Goal: Task Accomplishment & Management: Manage account settings

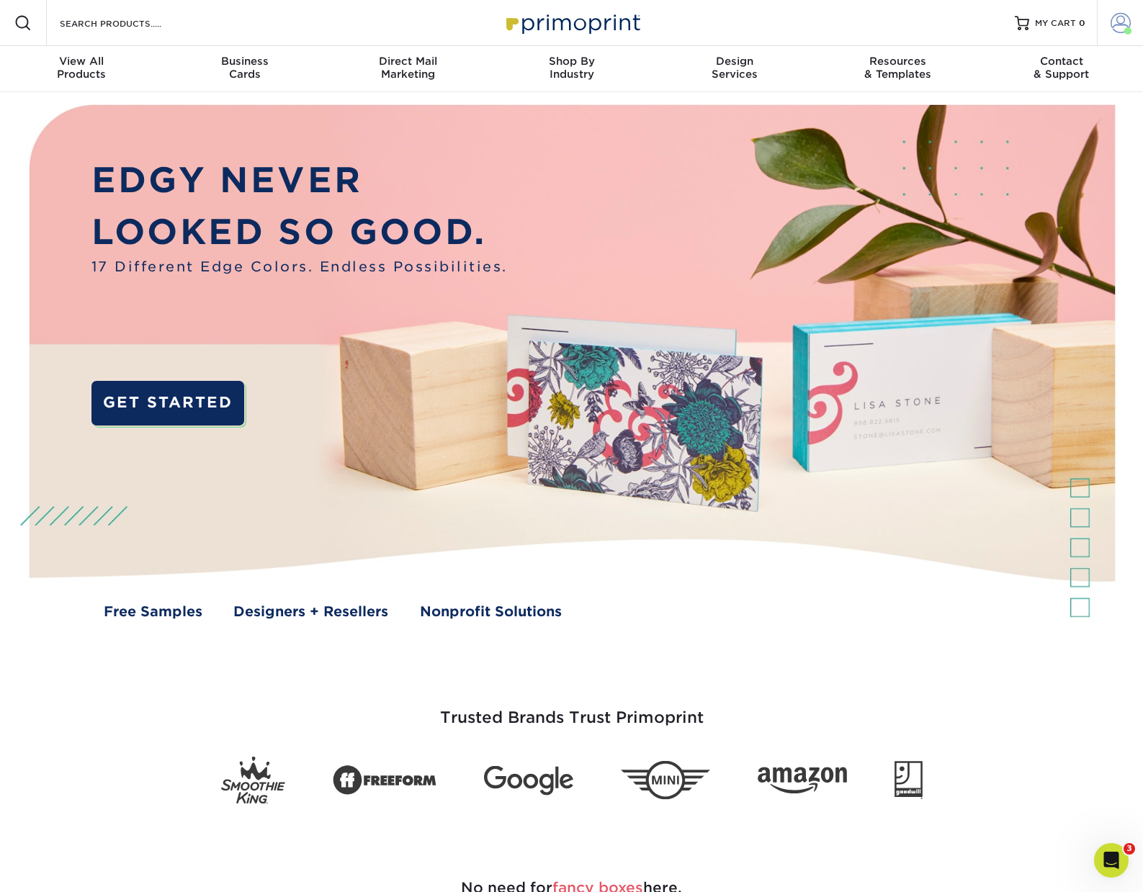
click at [1126, 30] on span at bounding box center [1127, 30] width 7 height 7
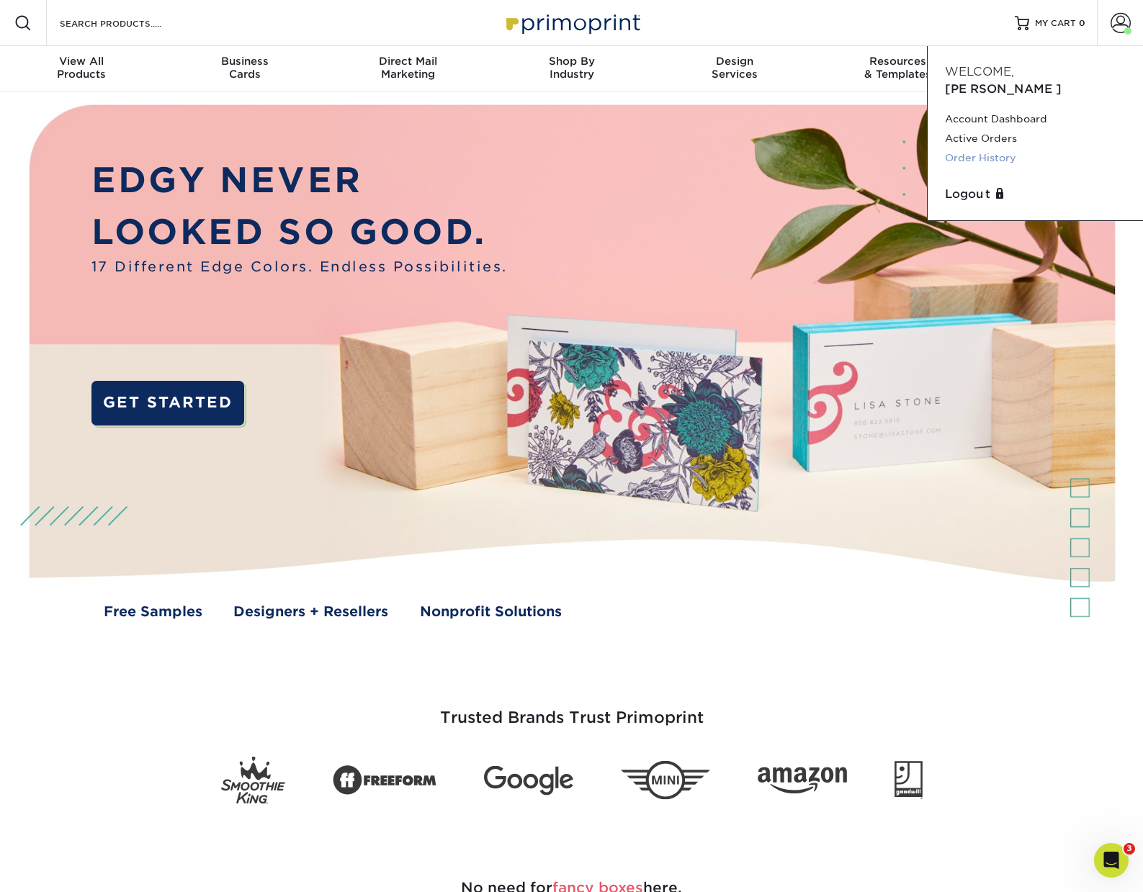
click at [971, 148] on link "Order History" at bounding box center [1035, 157] width 181 height 19
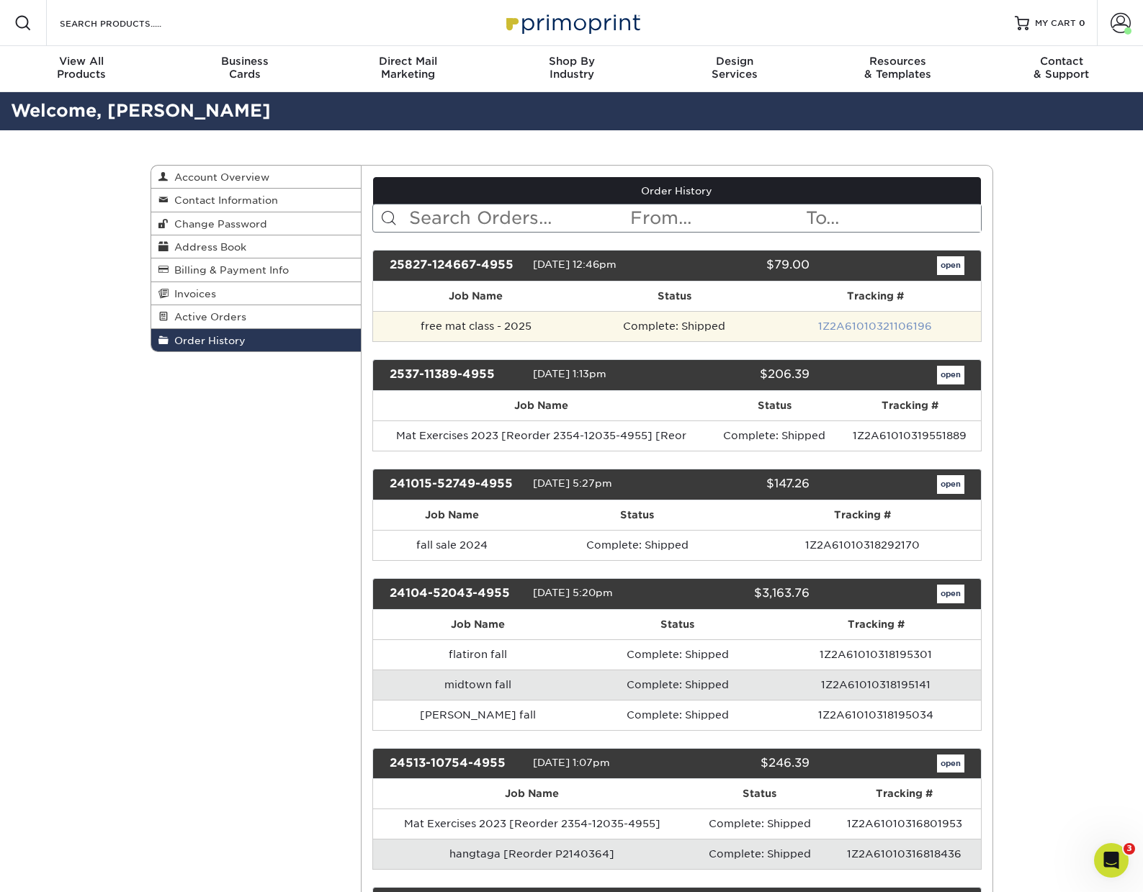
click at [858, 323] on link "1Z2A61010321106196" at bounding box center [875, 326] width 114 height 12
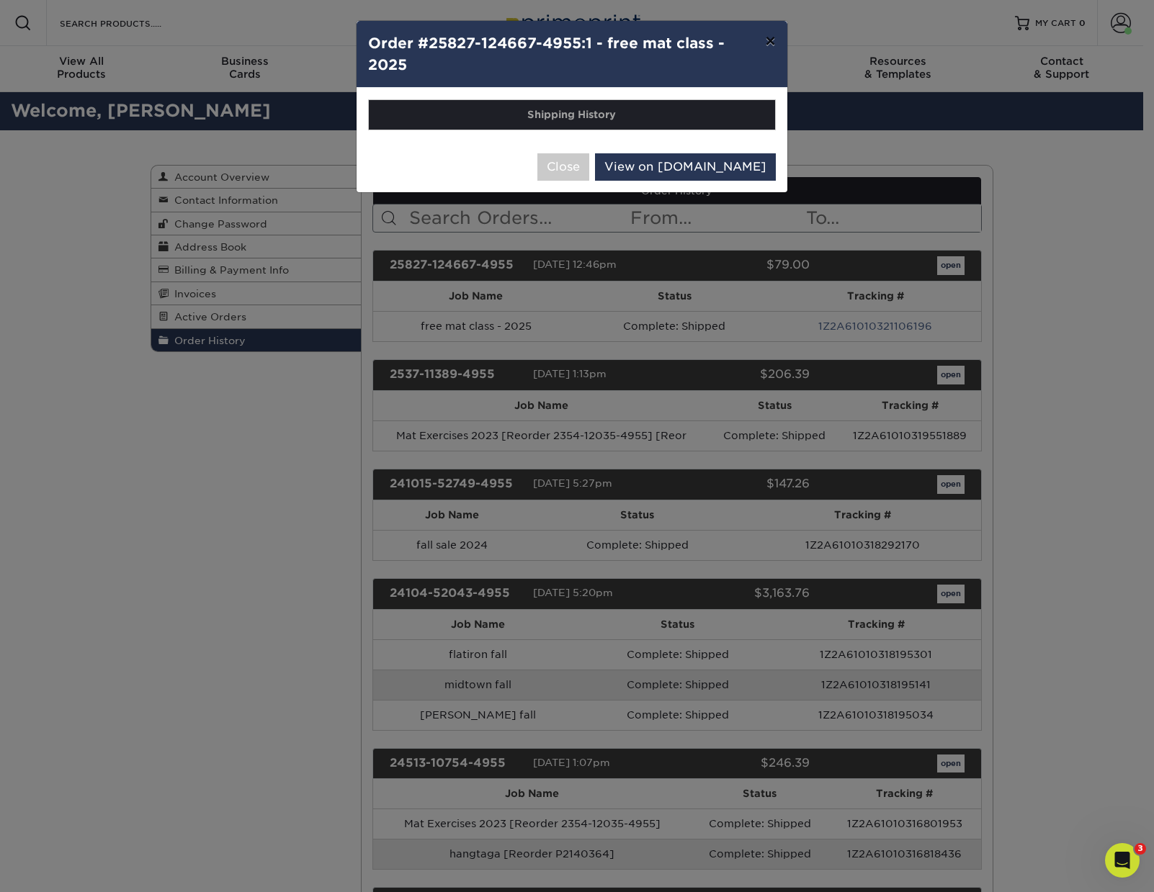
click at [769, 40] on button "×" at bounding box center [769, 41] width 33 height 40
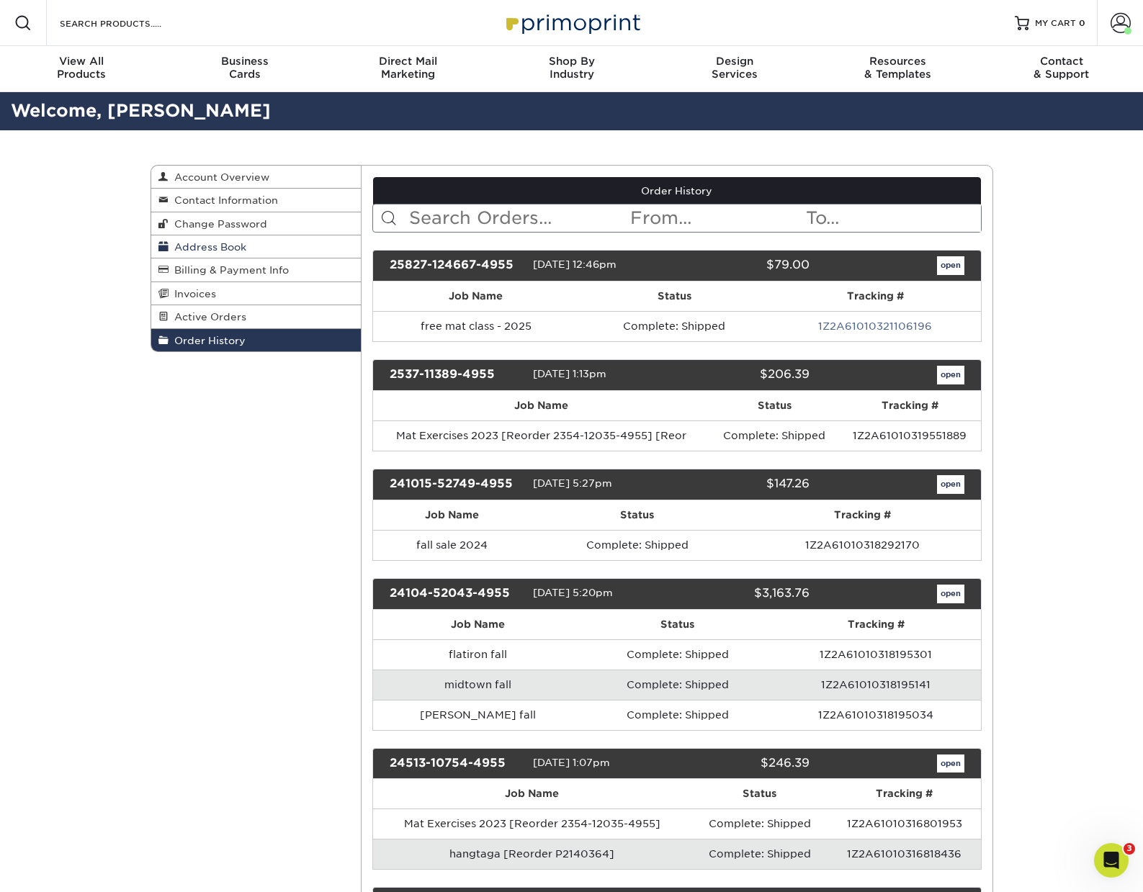
click at [242, 239] on link "Address Book" at bounding box center [256, 246] width 210 height 23
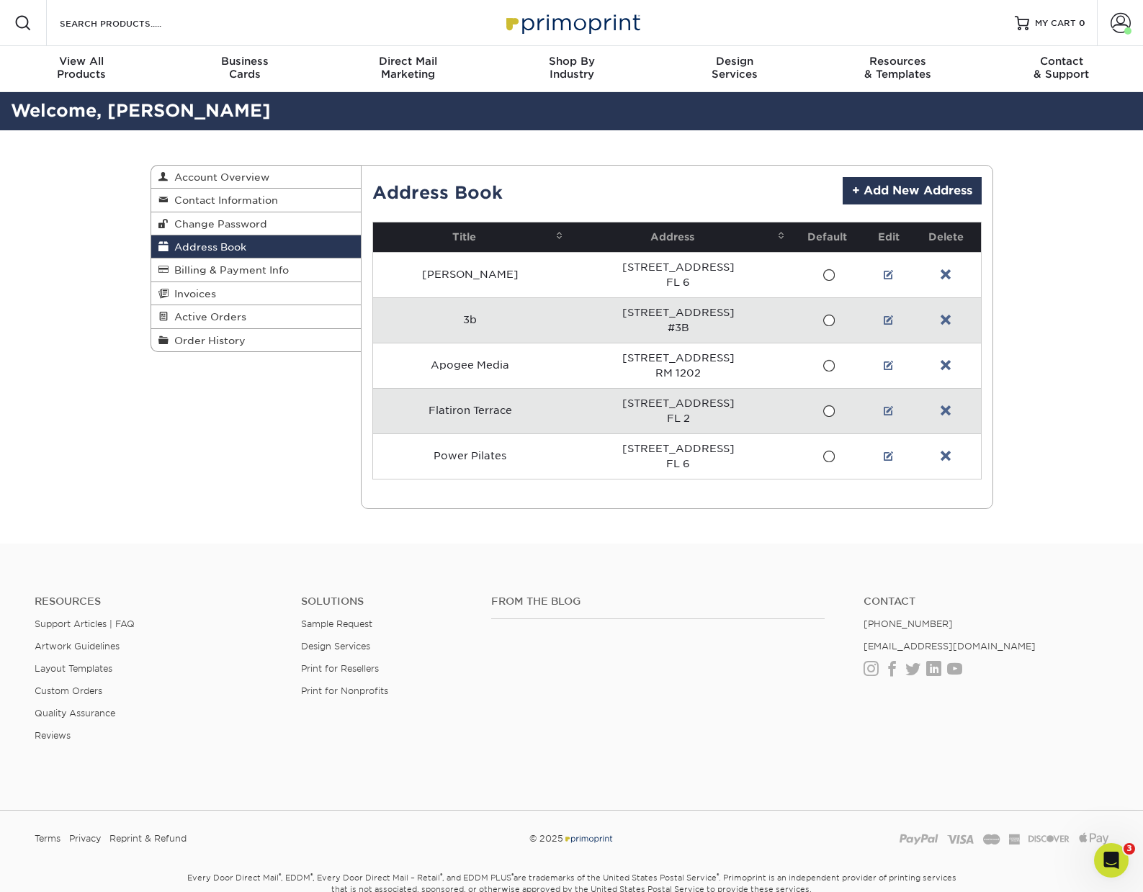
click at [745, 326] on td "[STREET_ADDRESS]" at bounding box center [678, 319] width 222 height 45
drag, startPoint x: 611, startPoint y: 309, endPoint x: 755, endPoint y: 309, distance: 144.0
click at [755, 309] on td "[STREET_ADDRESS]" at bounding box center [678, 319] width 222 height 45
copy td "[STREET_ADDRESS]"
click at [593, 319] on td "[STREET_ADDRESS]" at bounding box center [678, 319] width 222 height 45
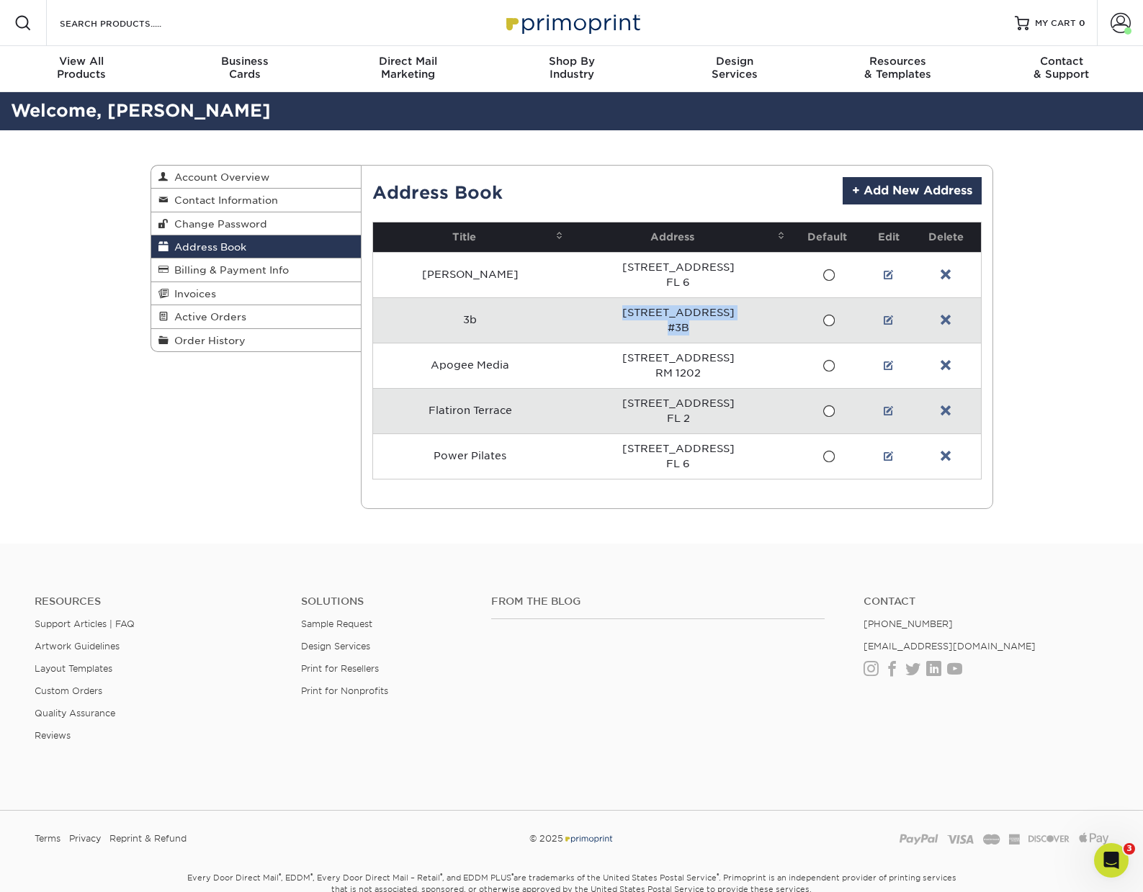
drag, startPoint x: 609, startPoint y: 310, endPoint x: 708, endPoint y: 331, distance: 101.7
click at [708, 331] on td "[STREET_ADDRESS]" at bounding box center [678, 319] width 222 height 45
copy td "[STREET_ADDRESS]"
click at [887, 322] on link at bounding box center [889, 321] width 10 height 12
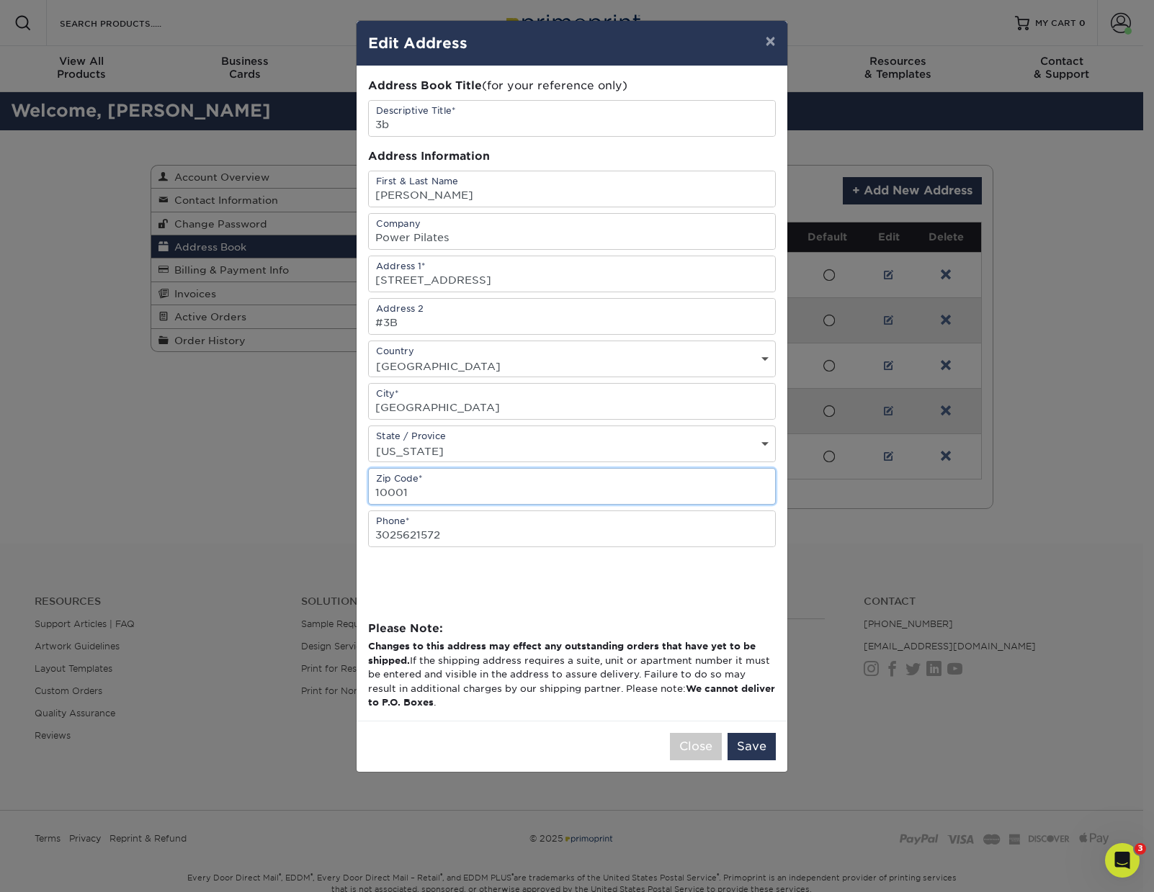
drag, startPoint x: 444, startPoint y: 485, endPoint x: 466, endPoint y: 490, distance: 22.4
click at [428, 498] on input "10001" at bounding box center [572, 486] width 406 height 35
